Goal: Task Accomplishment & Management: Complete application form

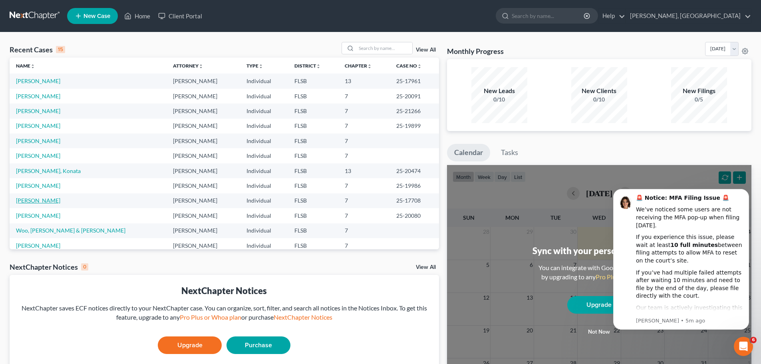
click at [47, 200] on link "[PERSON_NAME]" at bounding box center [38, 200] width 44 height 7
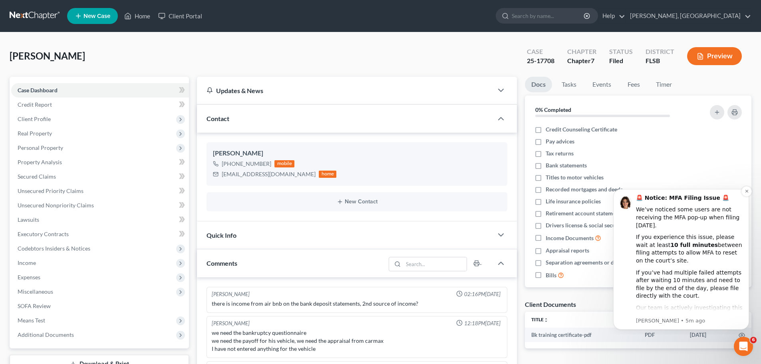
scroll to position [173, 0]
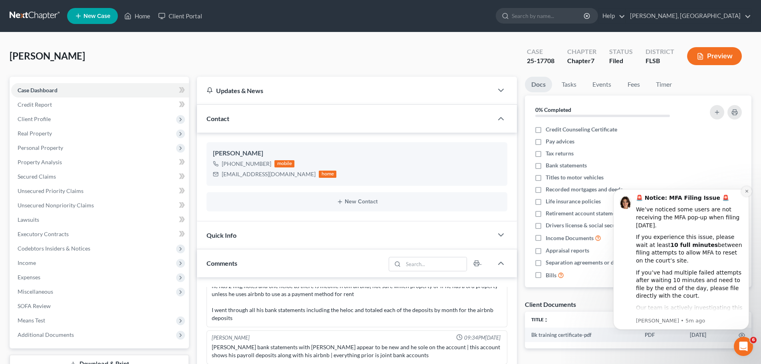
click at [748, 191] on icon "Dismiss notification" at bounding box center [746, 191] width 4 height 4
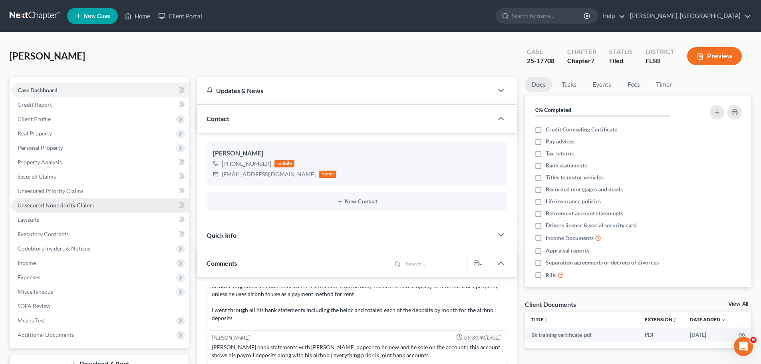
click at [53, 207] on span "Unsecured Nonpriority Claims" at bounding box center [56, 205] width 76 height 7
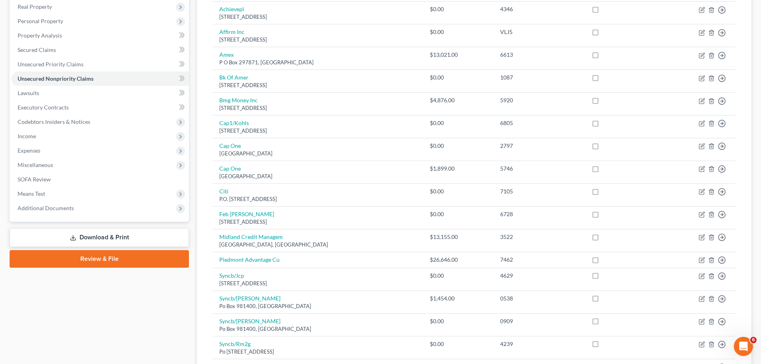
scroll to position [127, 0]
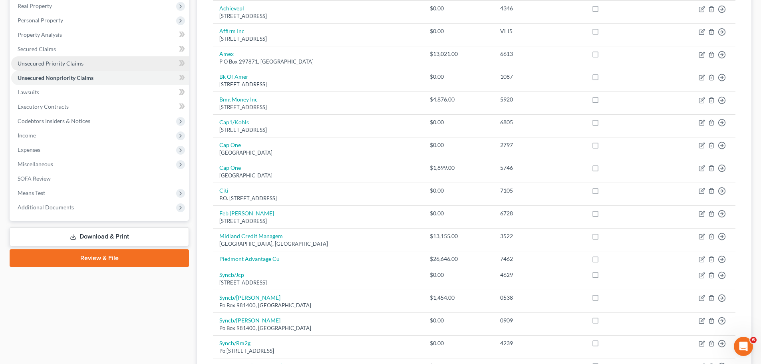
click at [32, 63] on span "Unsecured Priority Claims" at bounding box center [51, 63] width 66 height 7
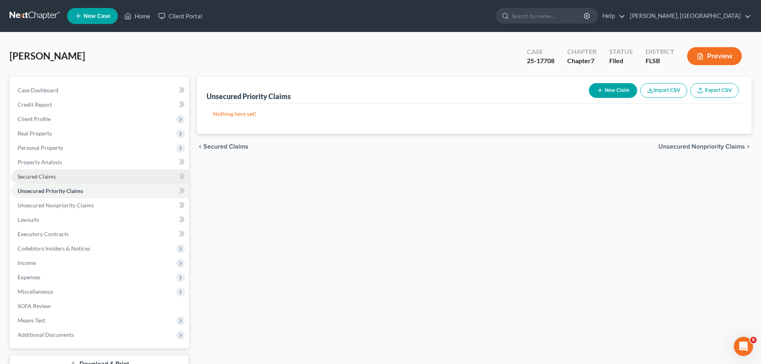
click at [44, 177] on span "Secured Claims" at bounding box center [37, 176] width 38 height 7
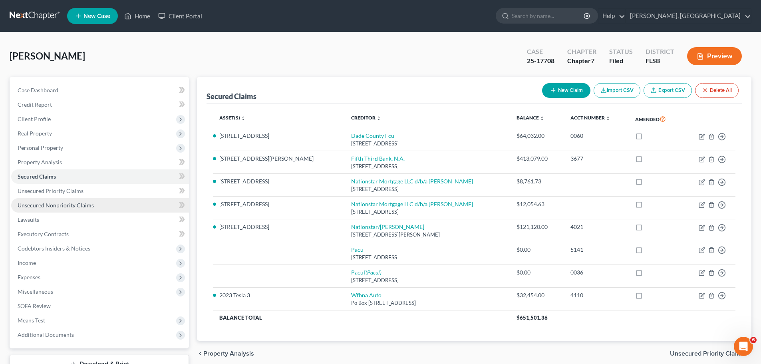
click at [46, 205] on span "Unsecured Nonpriority Claims" at bounding box center [56, 205] width 76 height 7
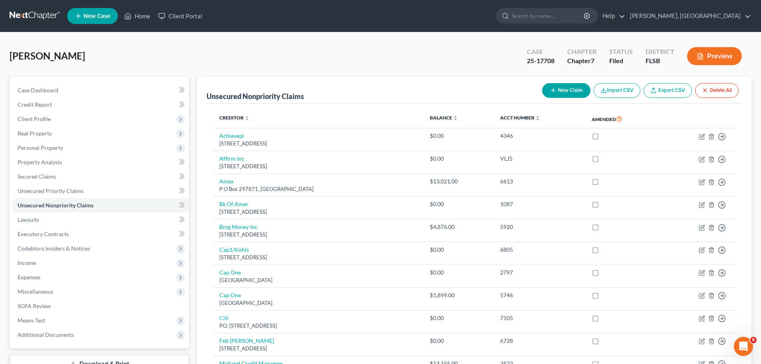
click at [565, 87] on button "New Claim" at bounding box center [566, 90] width 48 height 15
select select "0"
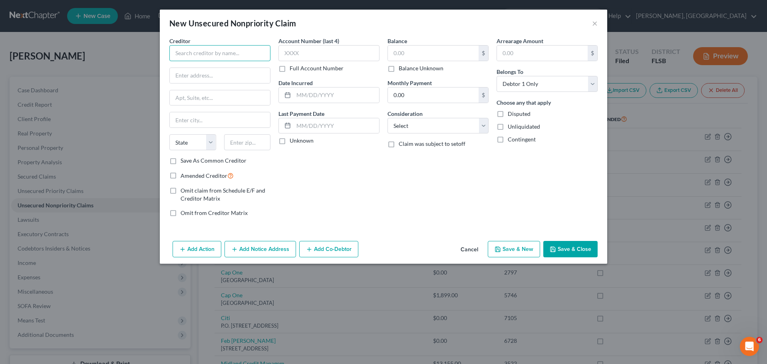
click at [246, 51] on input "text" at bounding box center [219, 53] width 101 height 16
click at [211, 52] on input "text" at bounding box center [219, 53] width 101 height 16
type input "The [US_STATE] Dept of Transportation"
type input "PO Box 30306"
type input "[GEOGRAPHIC_DATA]"
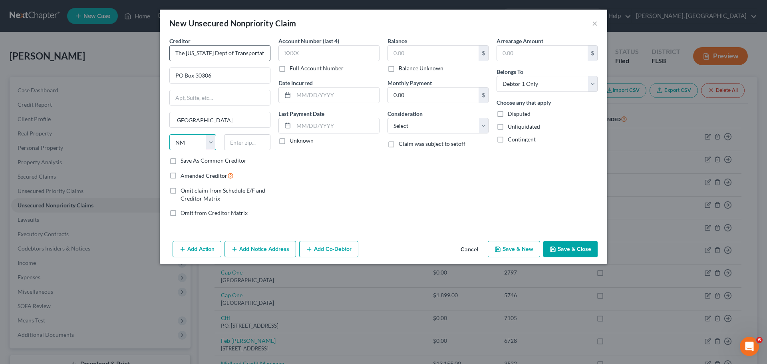
select select "35"
type input "10303"
click at [218, 77] on input "PO Box 30306" at bounding box center [220, 75] width 100 height 15
paste input "PO Box 30306"
type input "PO Box 30306"
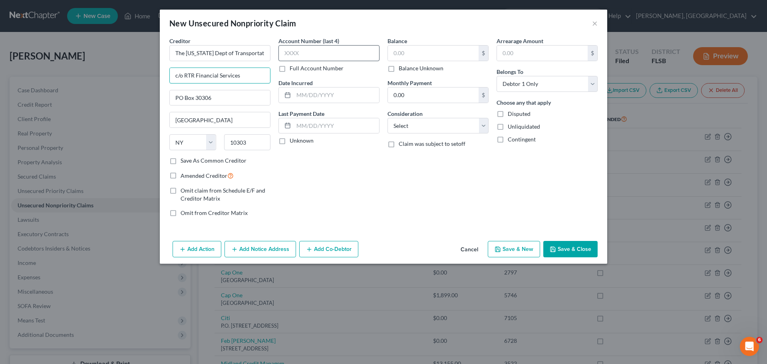
type input "c/o RTR Financial Services"
click at [329, 52] on input "text" at bounding box center [328, 53] width 101 height 16
type input "8814"
click at [404, 52] on input "text" at bounding box center [433, 53] width 91 height 15
type input "2,030.20"
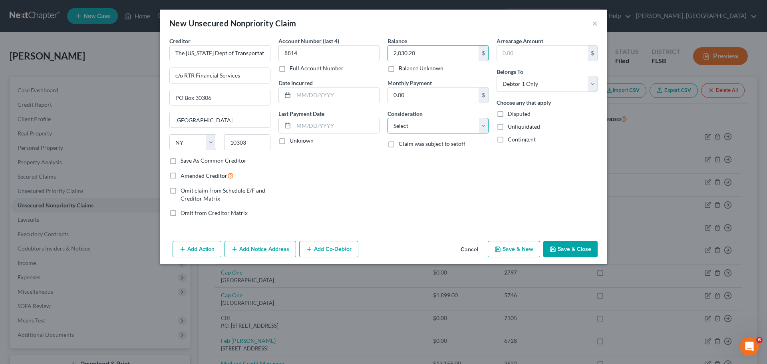
click at [482, 122] on select "Select Cable / Satellite Services Collection Agency Credit Card Debt Debt Couns…" at bounding box center [437, 126] width 101 height 16
select select "14"
click at [387, 118] on select "Select Cable / Satellite Services Collection Agency Credit Card Debt Debt Couns…" at bounding box center [437, 126] width 101 height 16
click at [407, 156] on input "text" at bounding box center [438, 156] width 100 height 15
click at [569, 250] on button "Save & Close" at bounding box center [570, 249] width 54 height 17
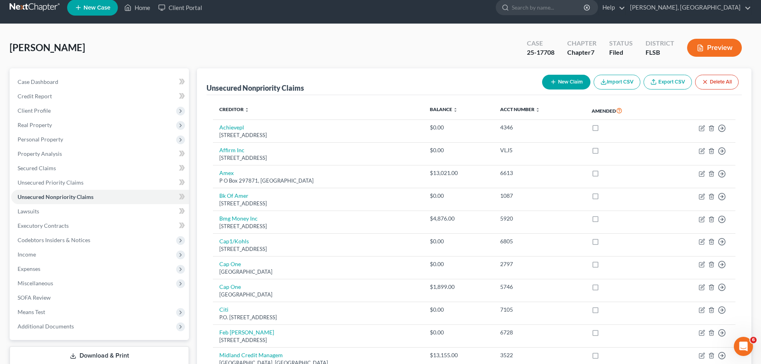
scroll to position [299, 0]
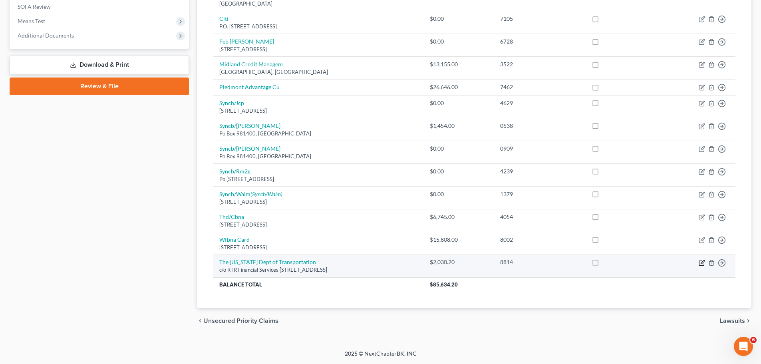
click at [703, 262] on icon "button" at bounding box center [701, 263] width 6 height 6
select select "35"
select select "14"
select select "0"
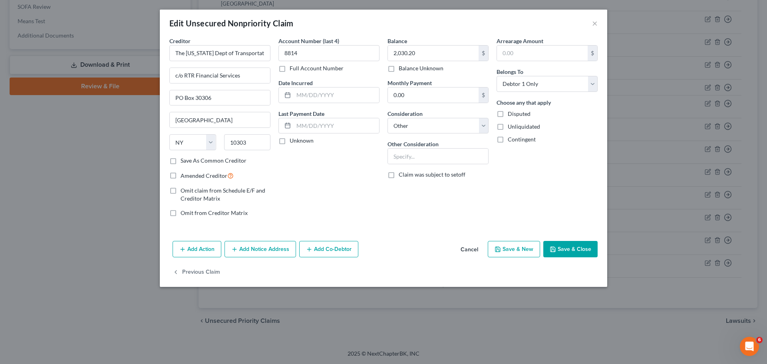
click at [289, 69] on label "Full Account Number" at bounding box center [316, 68] width 54 height 8
click at [293, 69] on input "Full Account Number" at bounding box center [295, 66] width 5 height 5
click at [309, 55] on input "8814" at bounding box center [328, 53] width 101 height 16
type input "118458814"
click at [527, 250] on button "Save & New" at bounding box center [513, 249] width 52 height 17
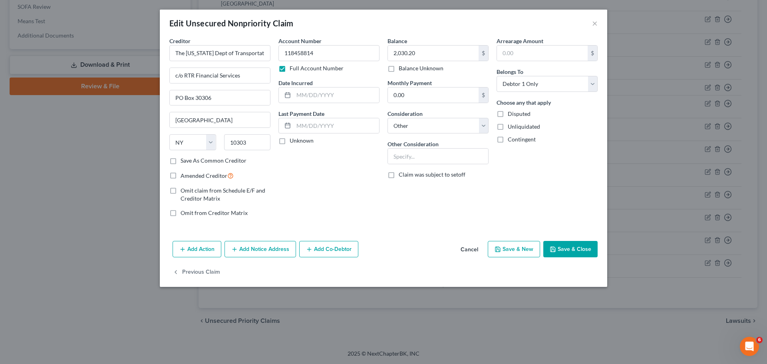
select select "0"
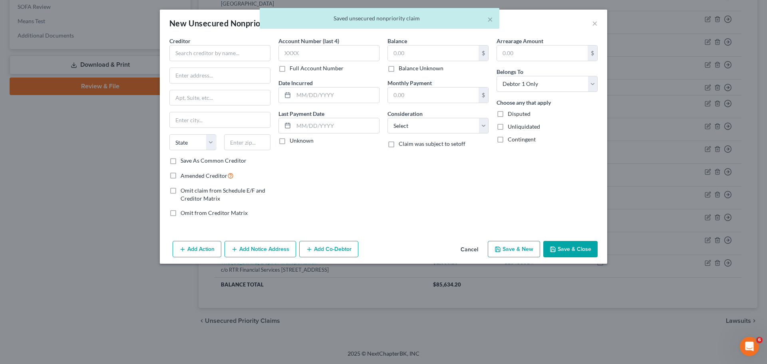
type input "0"
click at [594, 22] on div "× Saved unsecured nonpriority claim" at bounding box center [379, 20] width 767 height 25
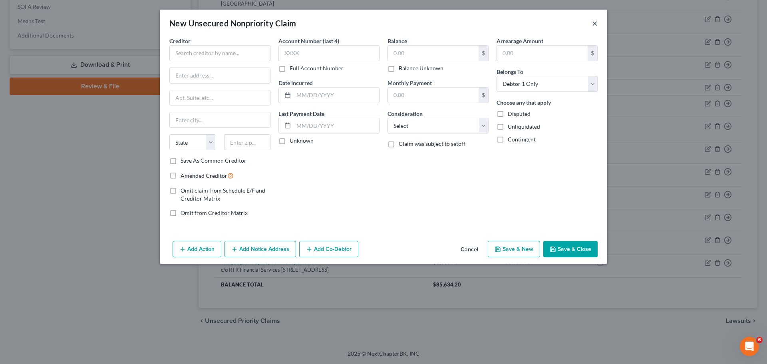
click at [594, 22] on button "×" at bounding box center [595, 23] width 6 height 10
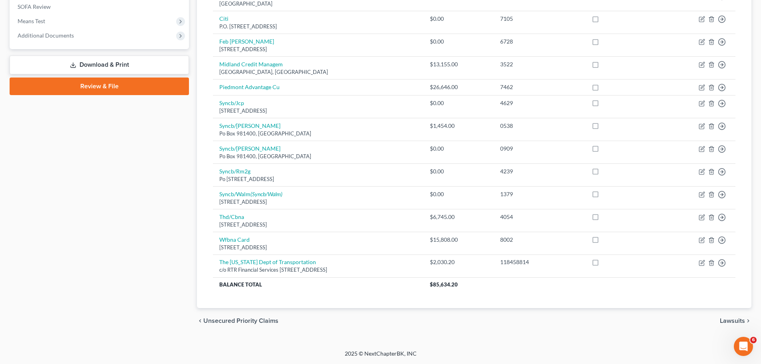
scroll to position [0, 0]
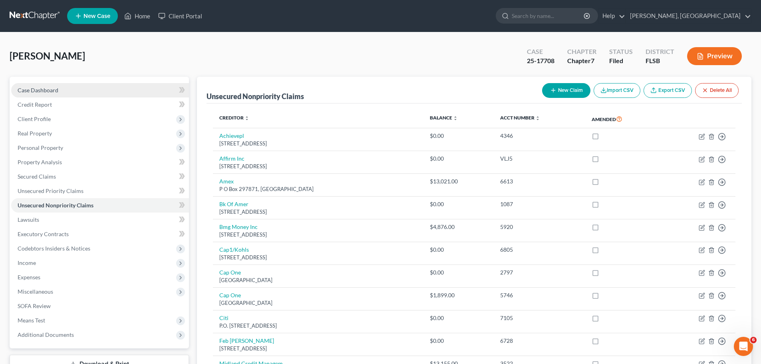
drag, startPoint x: 36, startPoint y: 92, endPoint x: 65, endPoint y: 92, distance: 28.3
click at [36, 92] on span "Case Dashboard" at bounding box center [38, 90] width 41 height 7
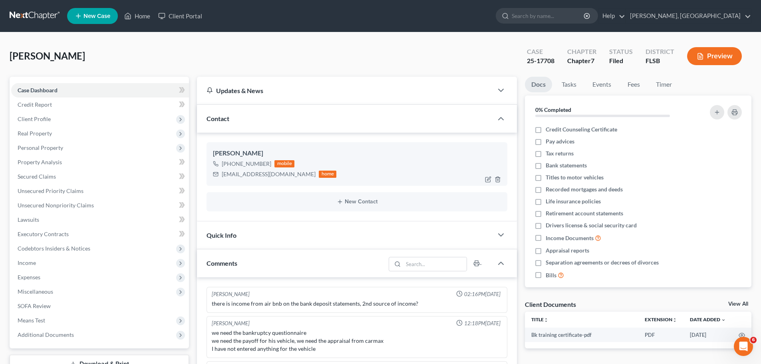
scroll to position [173, 0]
